Goal: Transaction & Acquisition: Purchase product/service

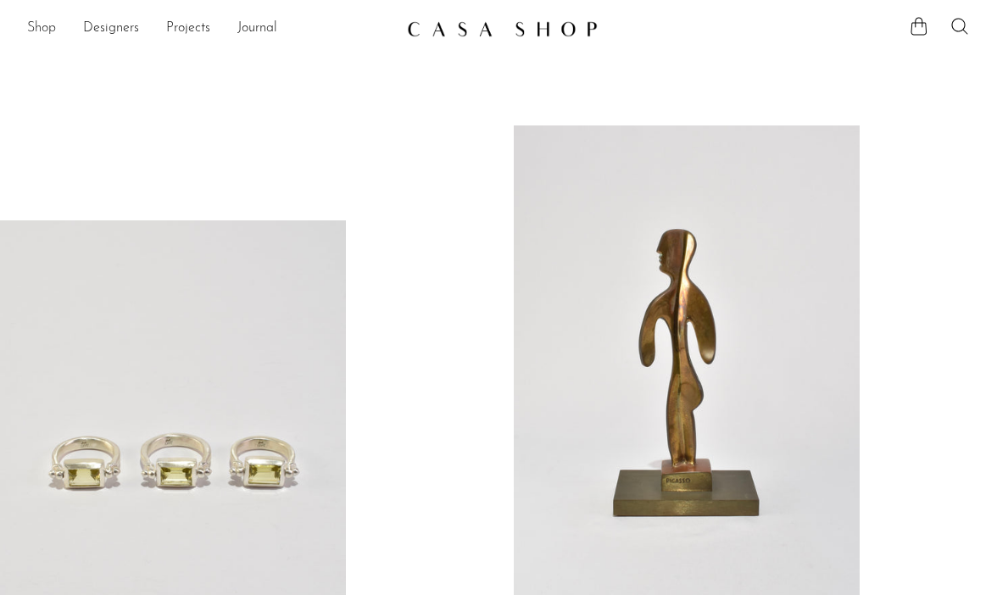
click at [49, 24] on link "Shop" at bounding box center [41, 29] width 29 height 22
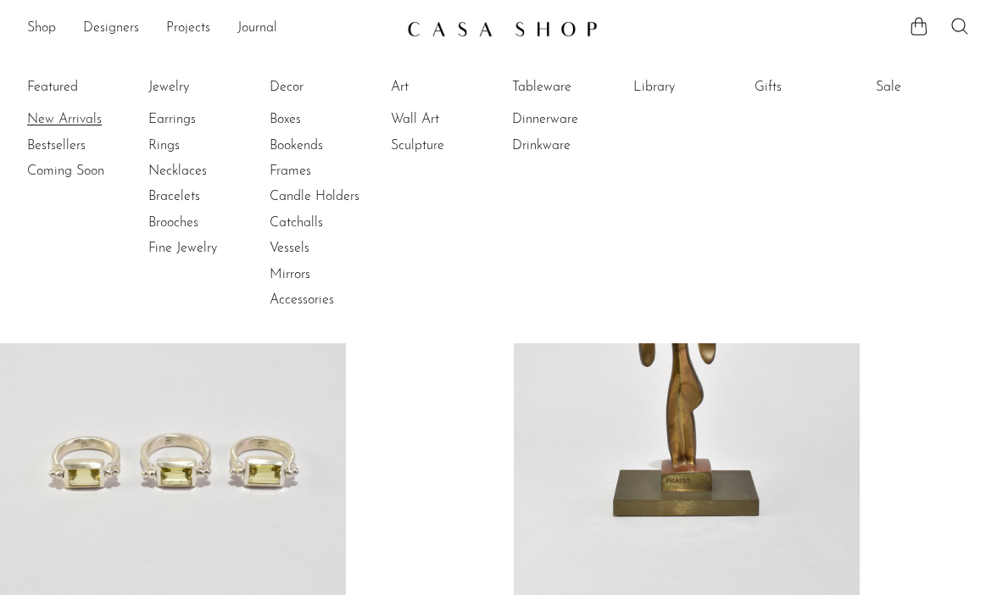
click at [63, 120] on link "New Arrivals" at bounding box center [90, 119] width 127 height 19
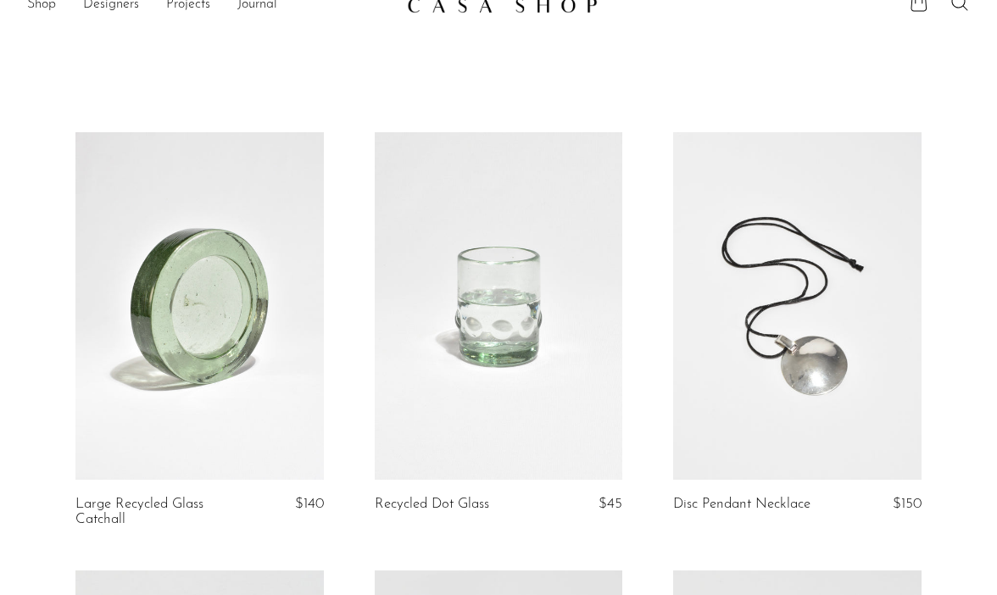
scroll to position [21, 0]
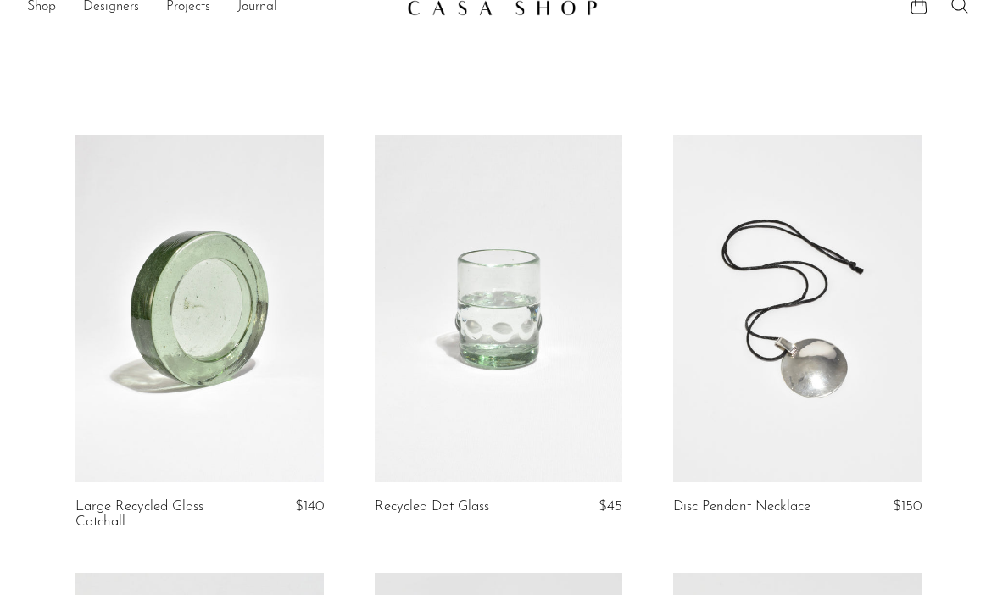
click at [489, 345] on link at bounding box center [499, 309] width 248 height 348
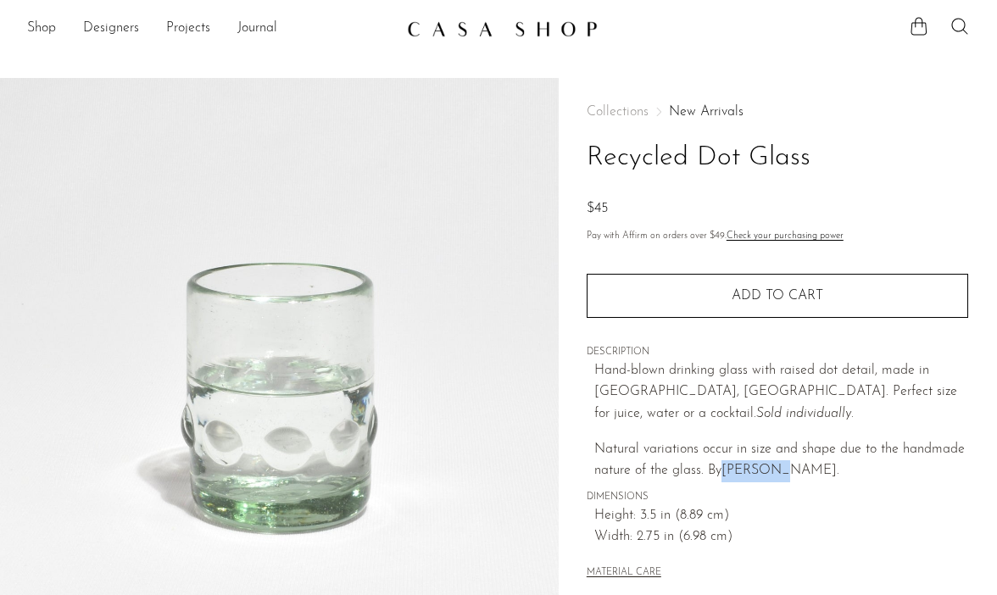
drag, startPoint x: 796, startPoint y: 471, endPoint x: 727, endPoint y: 471, distance: 69.5
click at [727, 471] on p "Natural variations occur in size and shape due to the handmade nature of the gl…" at bounding box center [781, 460] width 374 height 43
copy span "ØGAARD."
